Goal: Task Accomplishment & Management: Manage account settings

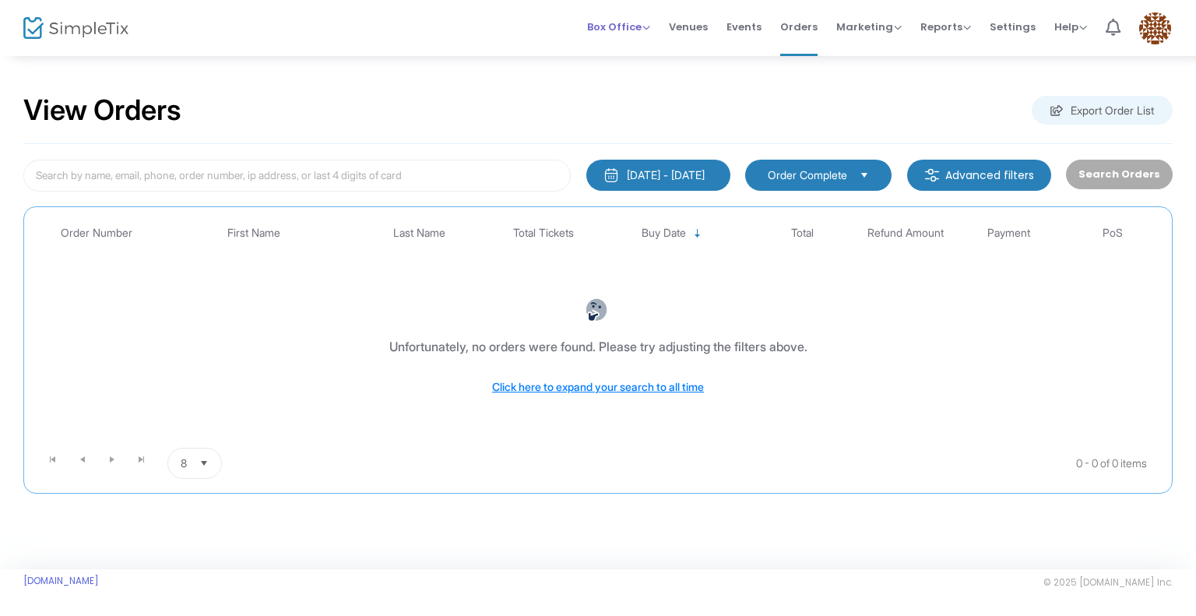
click at [620, 23] on span "Box Office" at bounding box center [618, 26] width 63 height 15
click at [629, 83] on li "Bookings" at bounding box center [642, 83] width 111 height 30
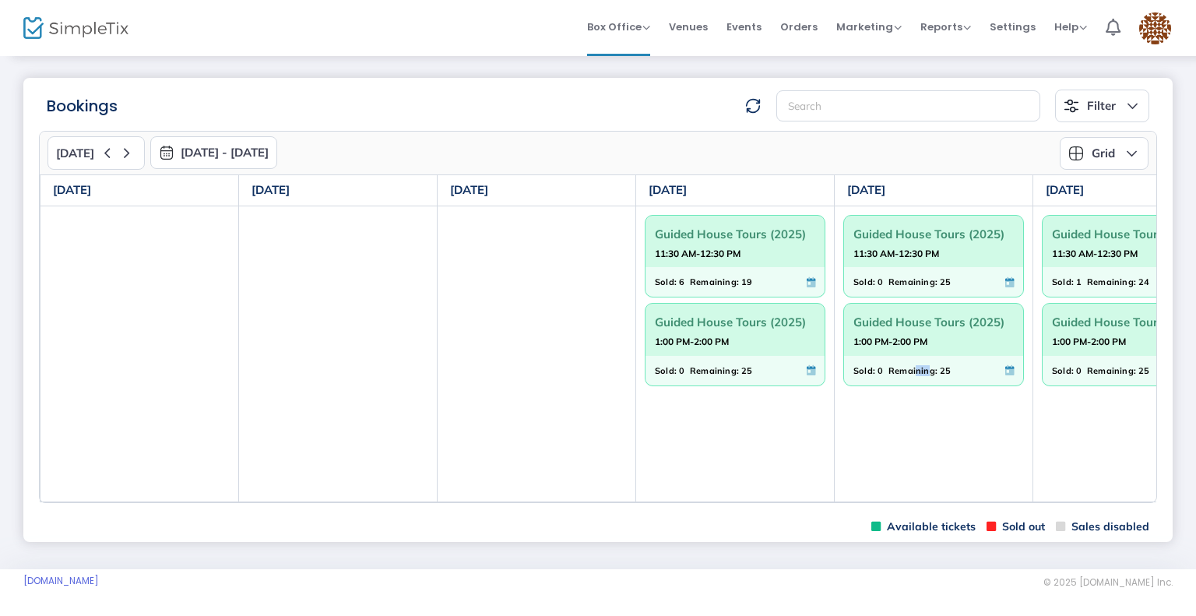
drag, startPoint x: 913, startPoint y: 500, endPoint x: 925, endPoint y: 500, distance: 12.5
click at [925, 500] on td "Guided House Tours (2025) 11:30 AM-12:30 PM Sold: 0 Remaining: 25 Guided House …" at bounding box center [934, 354] width 199 height 296
drag, startPoint x: 932, startPoint y: 500, endPoint x: 968, endPoint y: 500, distance: 36.6
click at [968, 500] on td "Guided House Tours (2025) 11:30 AM-12:30 PM Sold: 0 Remaining: 25 Guided House …" at bounding box center [934, 354] width 199 height 296
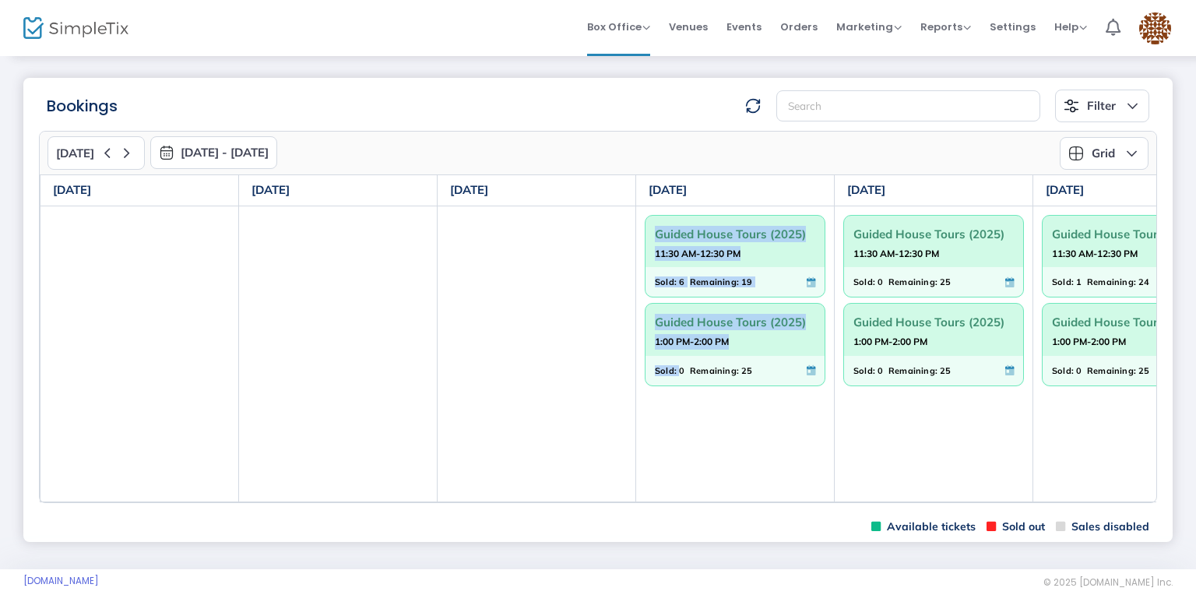
drag, startPoint x: 604, startPoint y: 500, endPoint x: 683, endPoint y: 500, distance: 79.4
click at [682, 500] on tr "Guided House Tours (2025) 11:30 AM-12:30 PM Sold: 6 Remaining: 19 Guided House …" at bounding box center [736, 354] width 1390 height 296
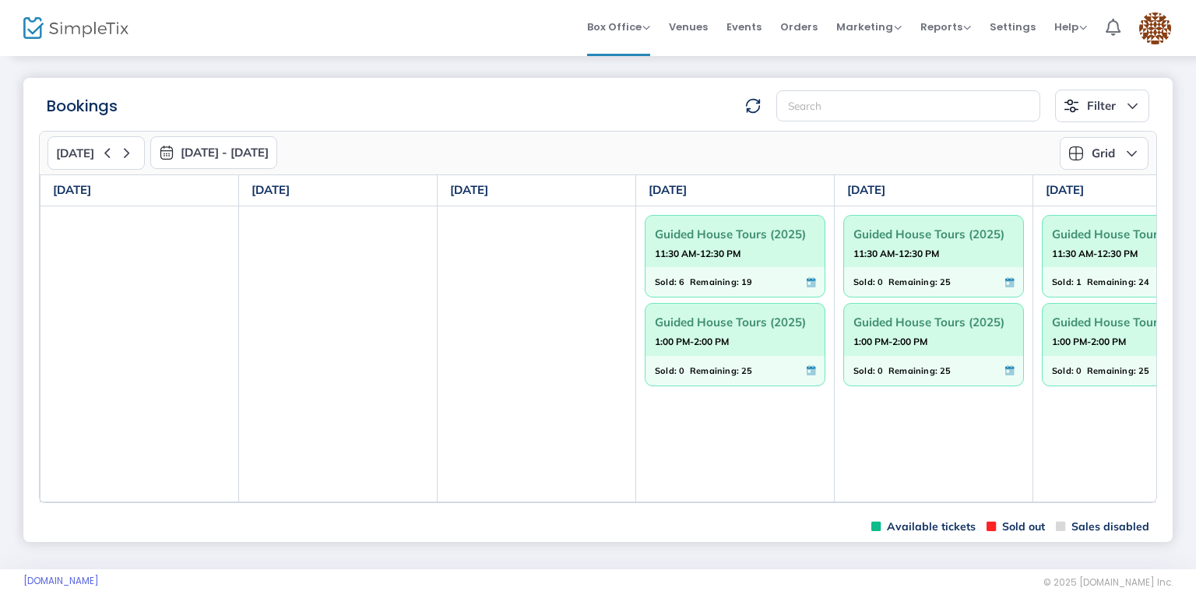
drag, startPoint x: 53, startPoint y: 501, endPoint x: 104, endPoint y: 501, distance: 51.4
click at [103, 501] on td at bounding box center [140, 354] width 199 height 296
click at [114, 504] on m-panel-content "[DATE] [DATE] - [DATE] [DATE] [DATE] Su Mo Tu We Th Fr Sa 31 1 2 3 4 5 6 7 8 9 …" at bounding box center [598, 316] width 1150 height 389
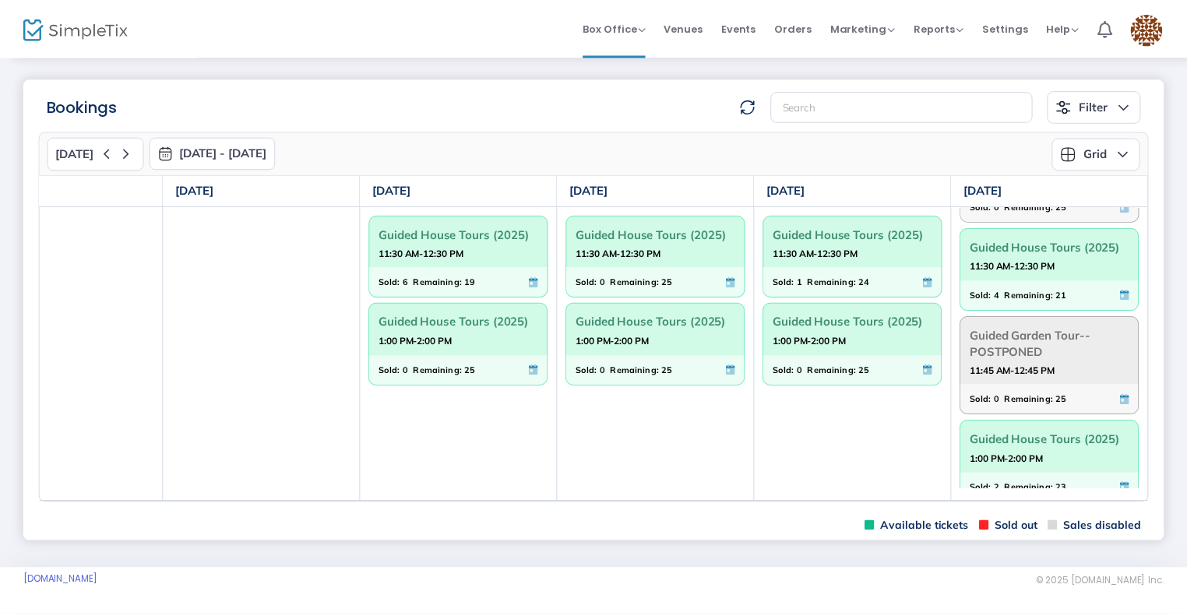
scroll to position [112, 0]
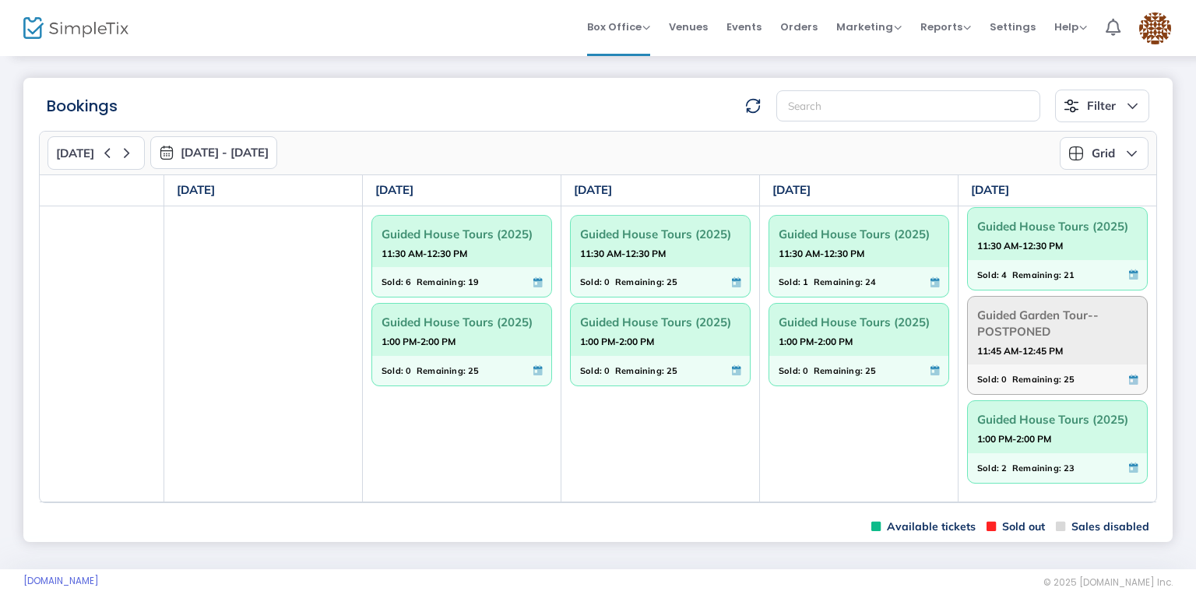
click at [1041, 248] on strong "11:30 AM-12:30 PM" at bounding box center [1021, 245] width 86 height 19
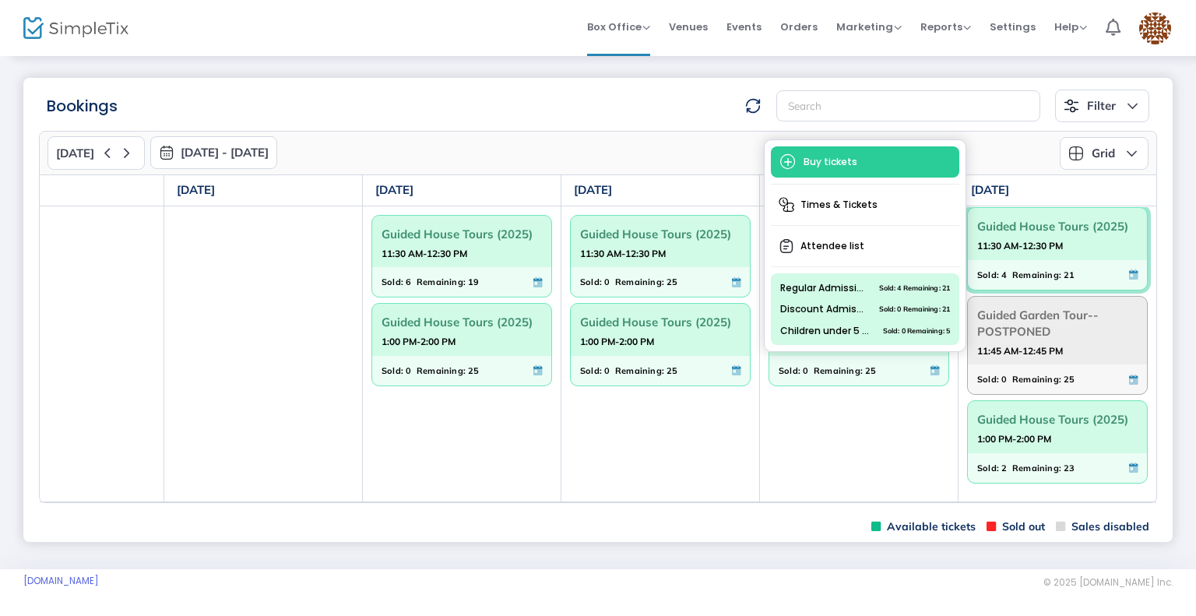
click at [1062, 249] on strong "11:30 AM-12:30 PM" at bounding box center [1021, 245] width 86 height 19
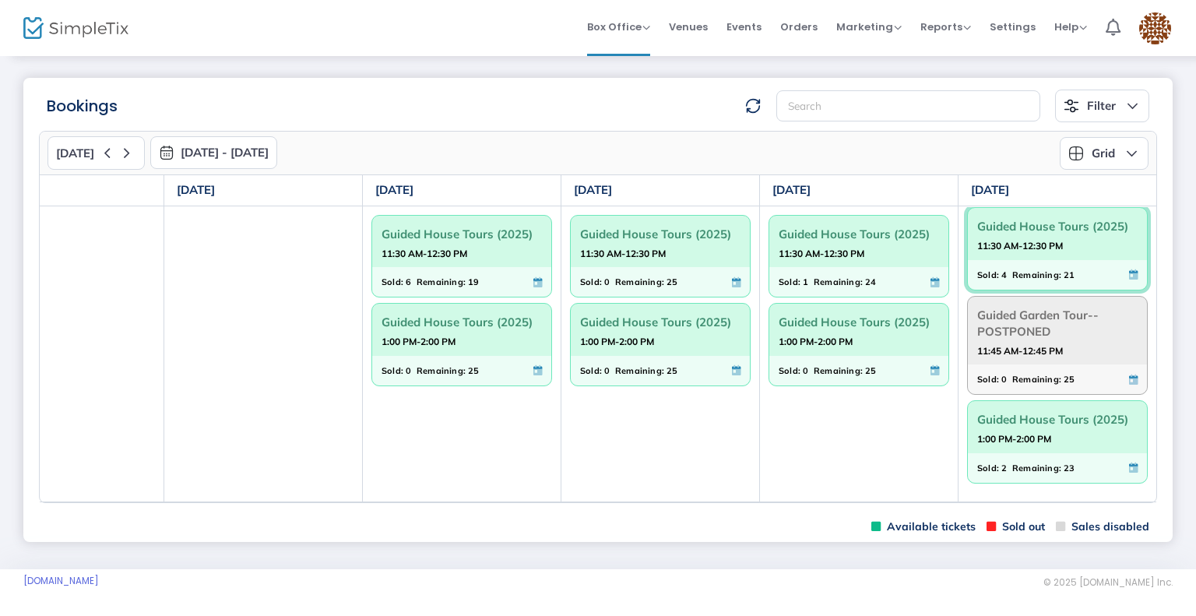
click at [1062, 249] on strong "11:30 AM-12:30 PM" at bounding box center [1021, 245] width 86 height 19
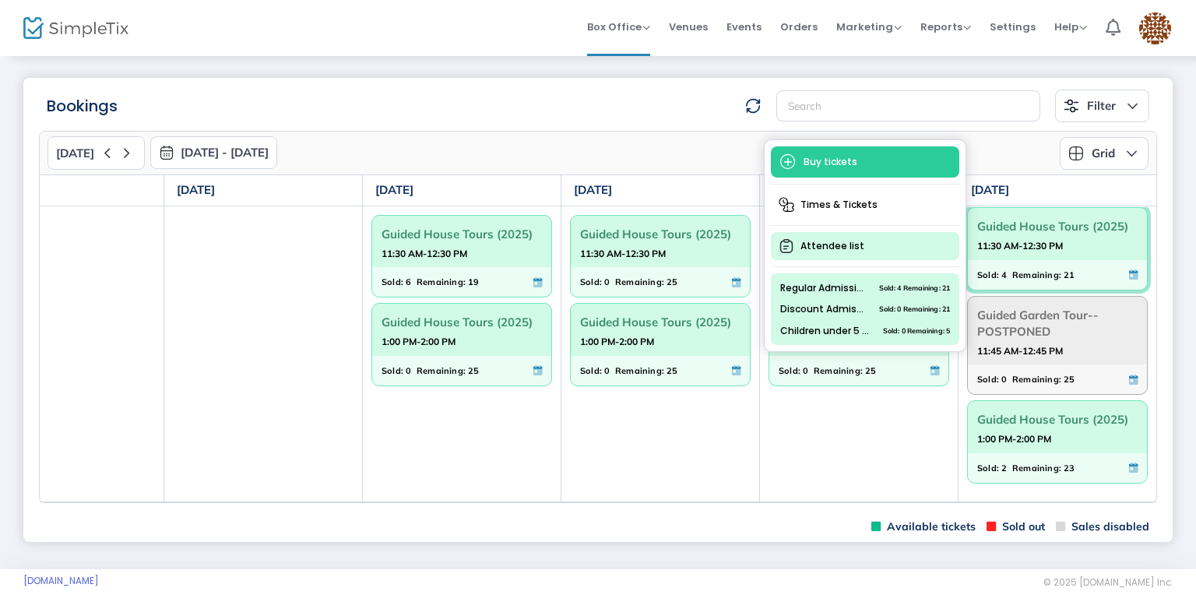
click at [915, 249] on span "Attendee list" at bounding box center [865, 246] width 188 height 28
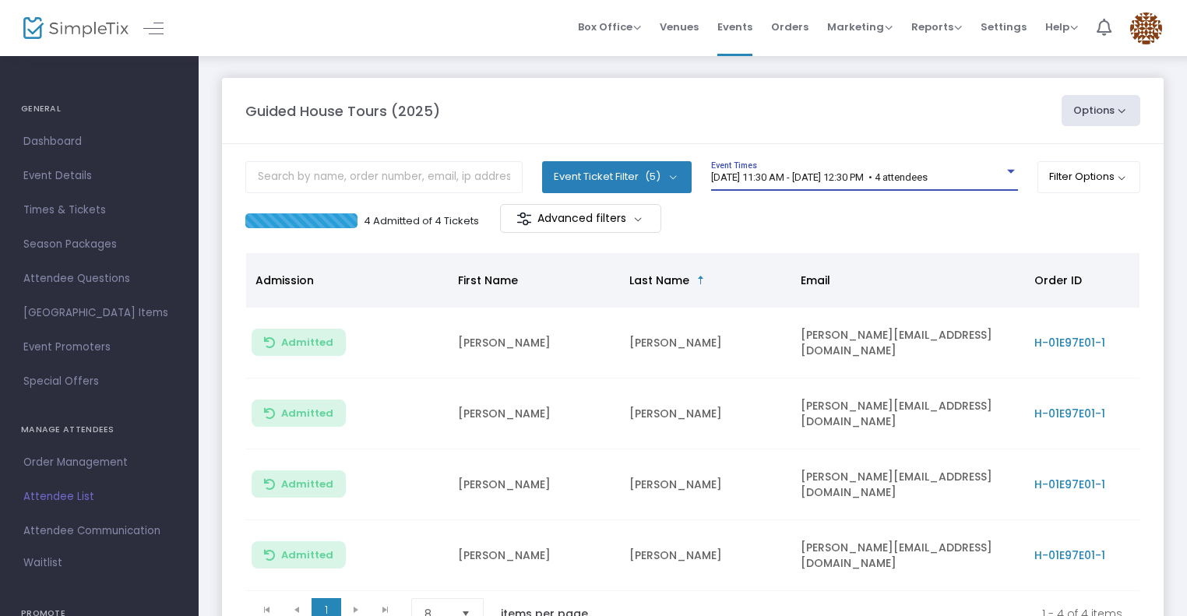
click at [901, 174] on span "[DATE] 11:30 AM - [DATE] 12:30 PM • 4 attendees" at bounding box center [819, 177] width 217 height 12
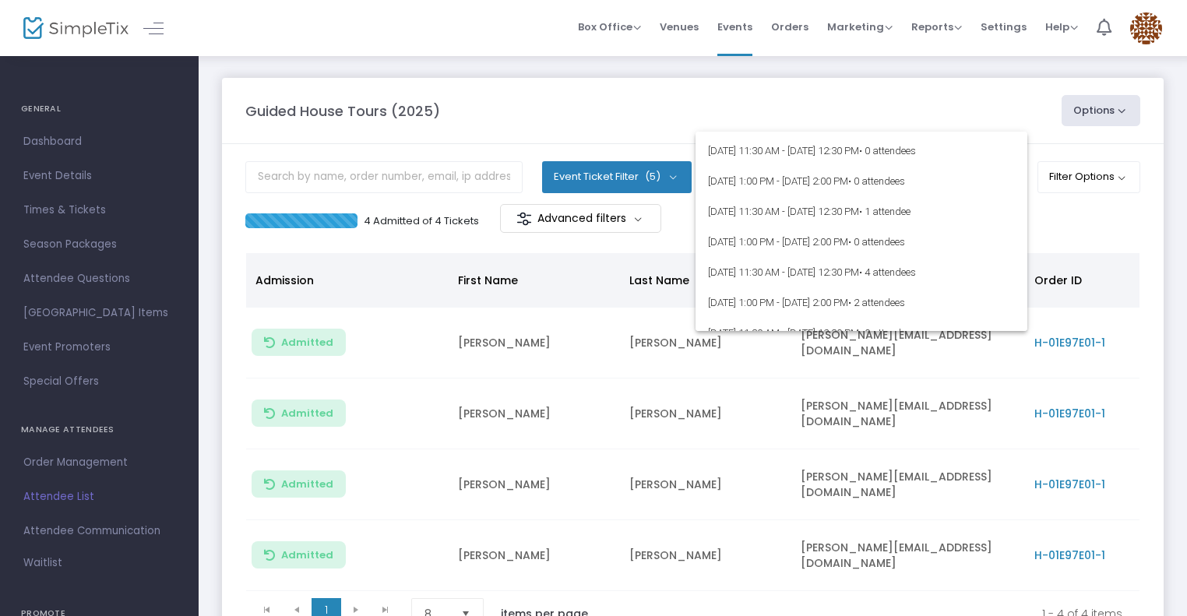
scroll to position [7010, 0]
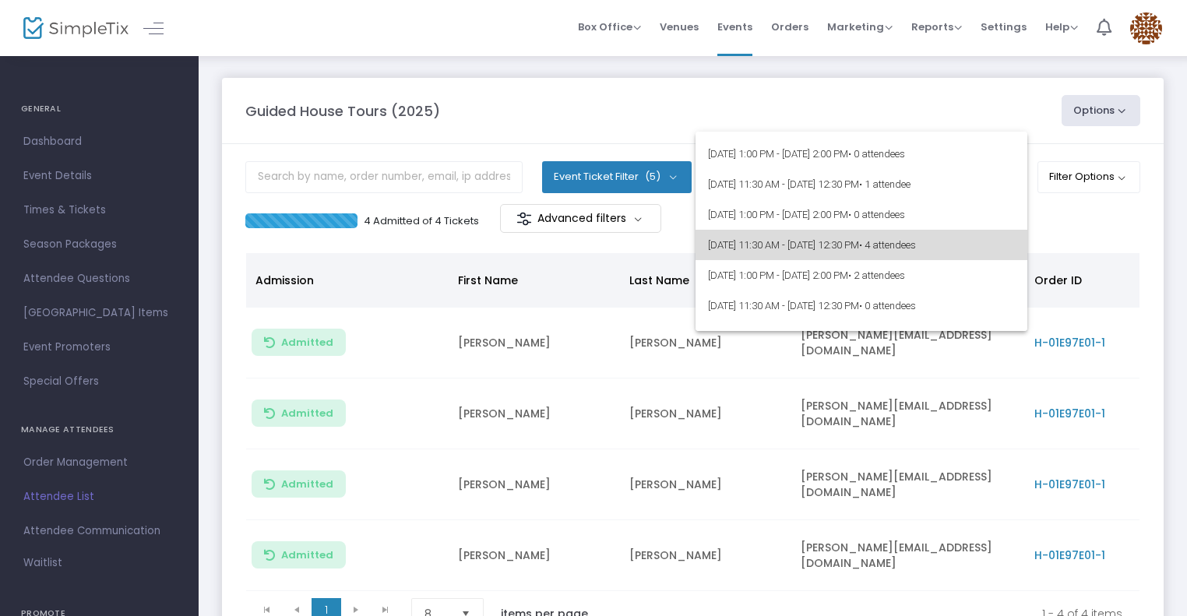
click at [868, 243] on span "[DATE] 11:30 AM - [DATE] 12:30 PM • 4 attendees" at bounding box center [861, 245] width 307 height 30
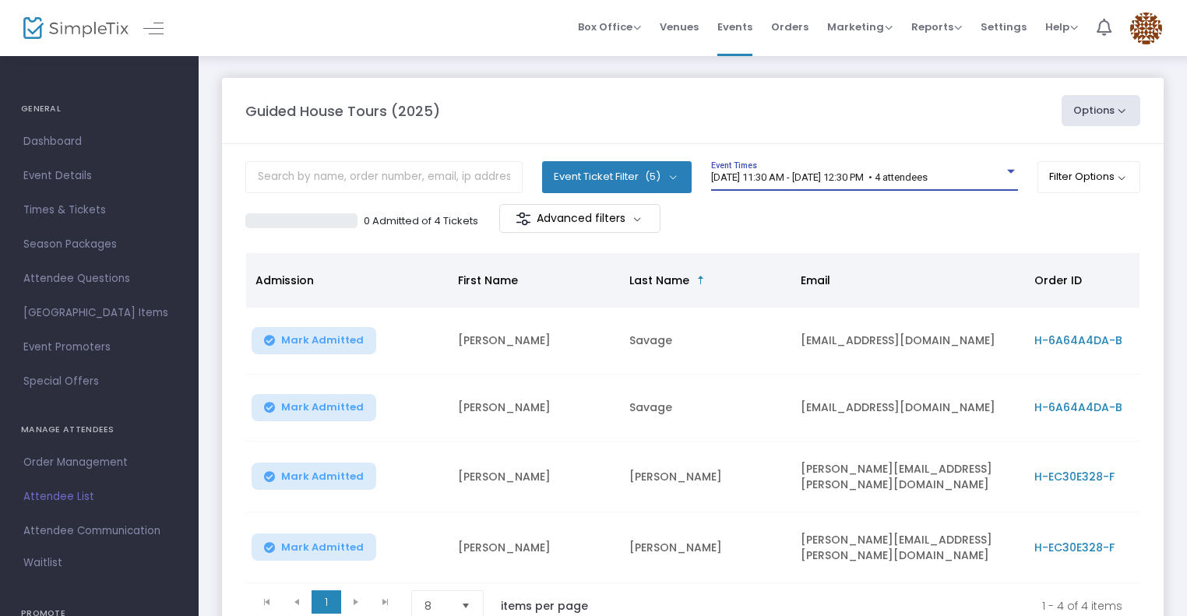
scroll to position [78, 0]
